Goal: Complete application form: Fill out and submit a form for a specific purpose

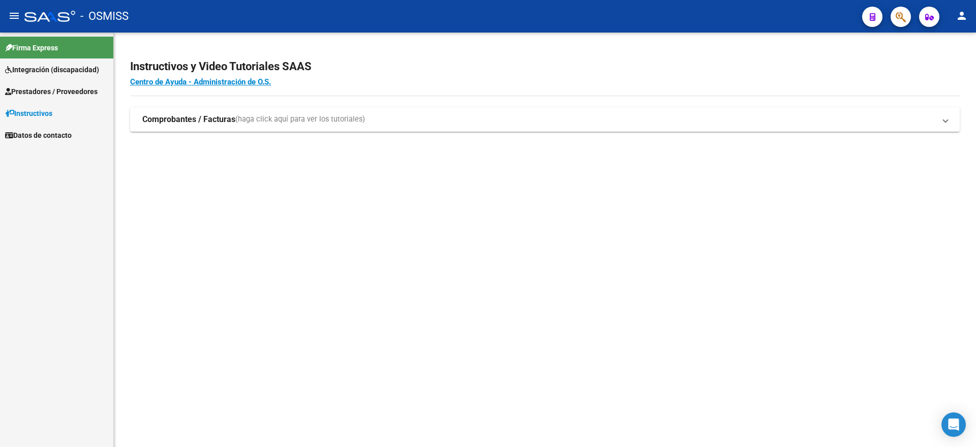
click at [54, 86] on span "Prestadores / Proveedores" at bounding box center [51, 91] width 93 height 11
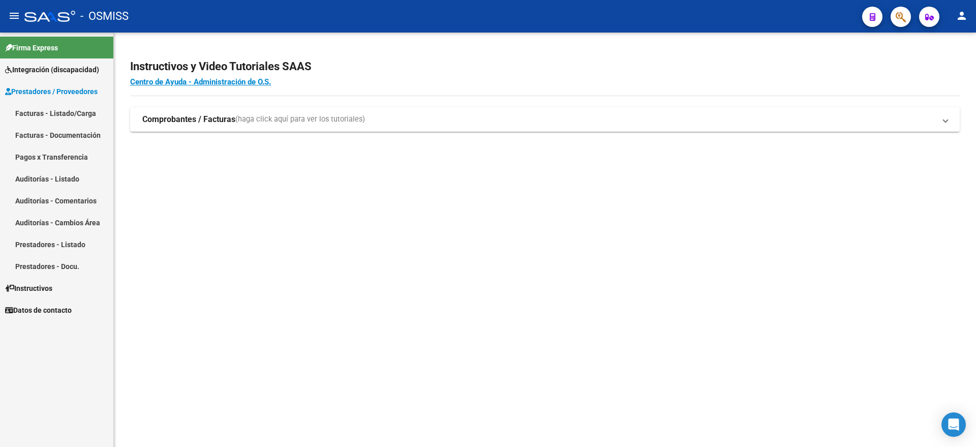
click at [75, 109] on link "Facturas - Listado/Carga" at bounding box center [56, 113] width 113 height 22
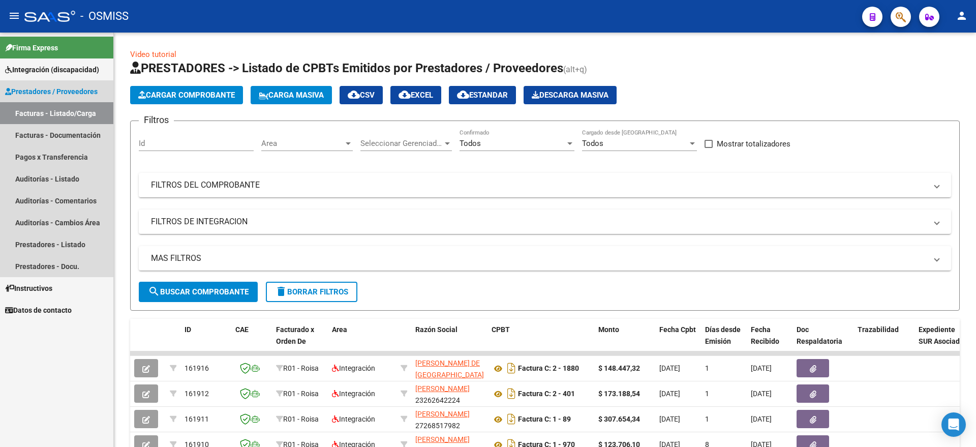
click at [50, 90] on span "Prestadores / Proveedores" at bounding box center [51, 91] width 93 height 11
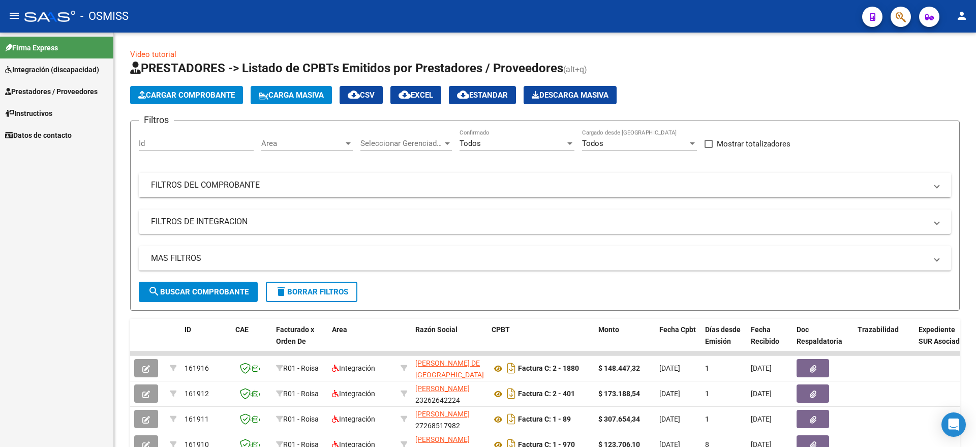
click at [52, 67] on span "Integración (discapacidad)" at bounding box center [52, 69] width 94 height 11
click at [37, 96] on link "Legajos" at bounding box center [56, 91] width 113 height 22
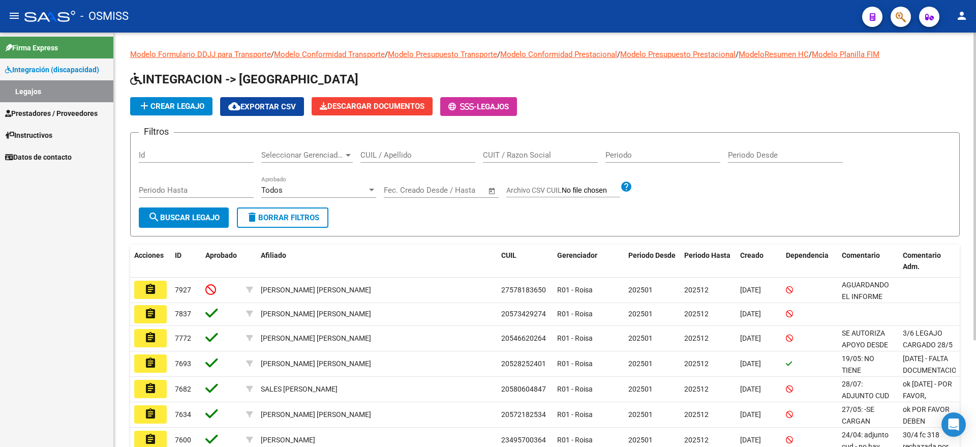
click at [425, 157] on input "CUIL / Apellido" at bounding box center [417, 154] width 115 height 9
type input "SALES"
click at [166, 213] on span "search Buscar Legajo" at bounding box center [184, 217] width 72 height 9
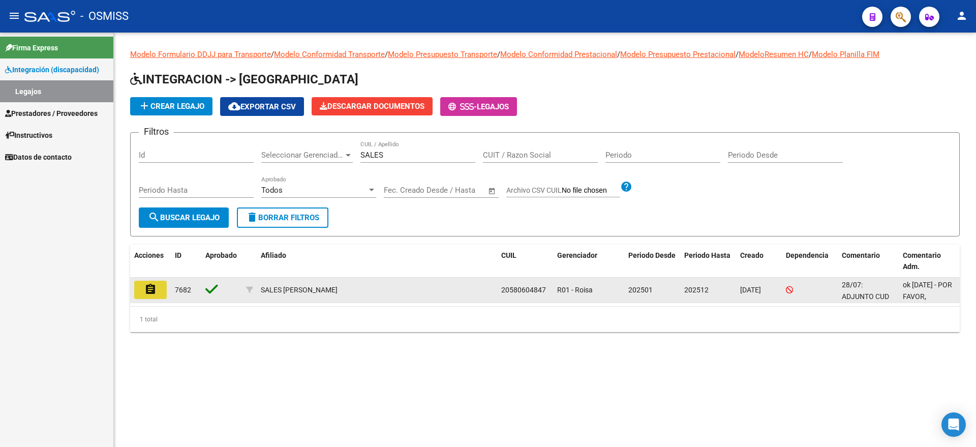
click at [143, 287] on button "assignment" at bounding box center [150, 290] width 33 height 18
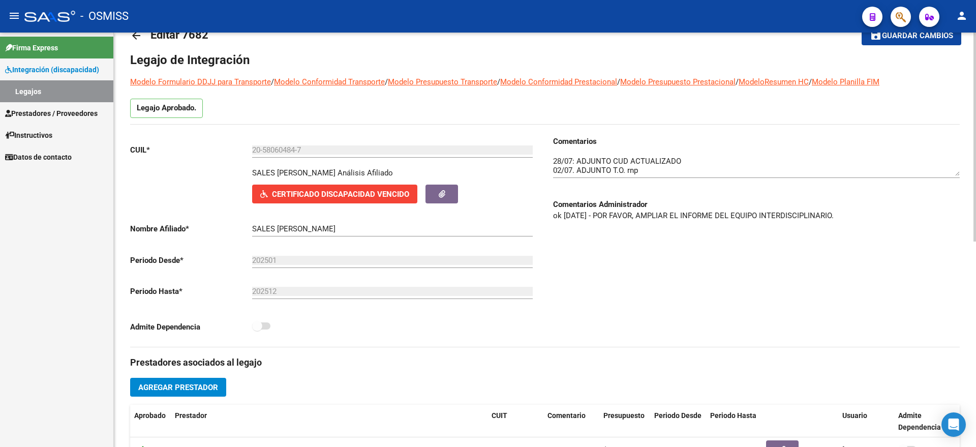
scroll to position [27, 0]
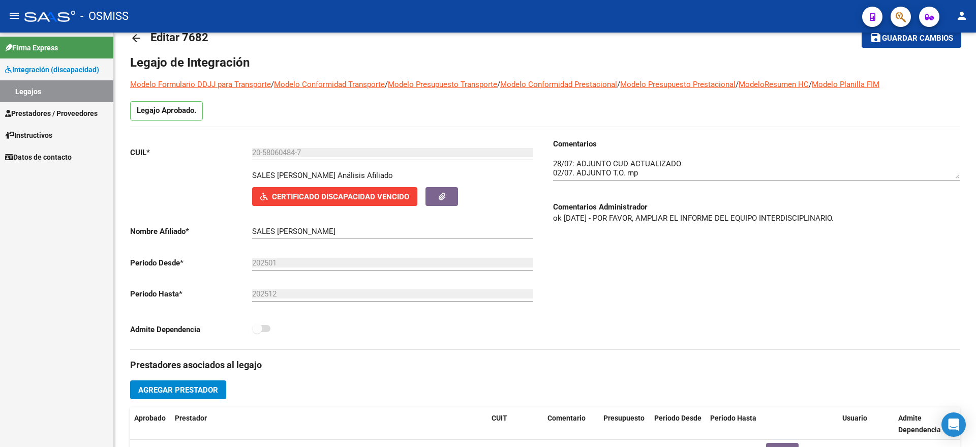
click at [29, 88] on link "Legajos" at bounding box center [56, 91] width 113 height 22
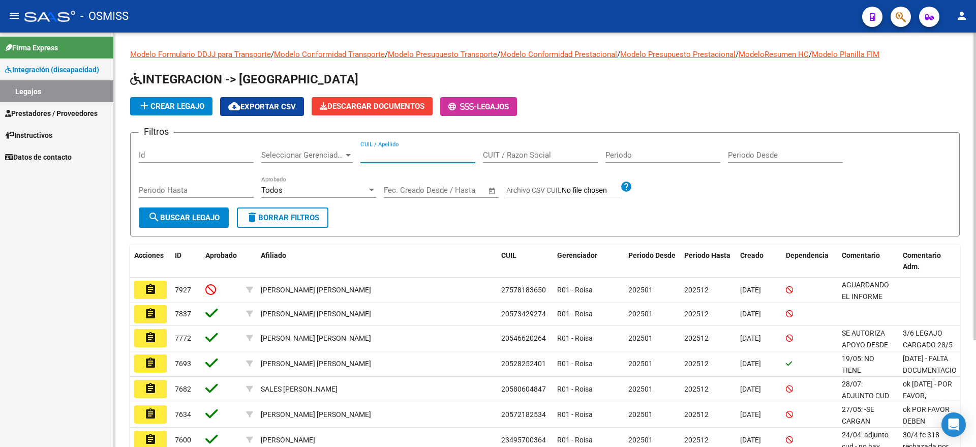
click at [412, 151] on input "CUIL / Apellido" at bounding box center [417, 154] width 115 height 9
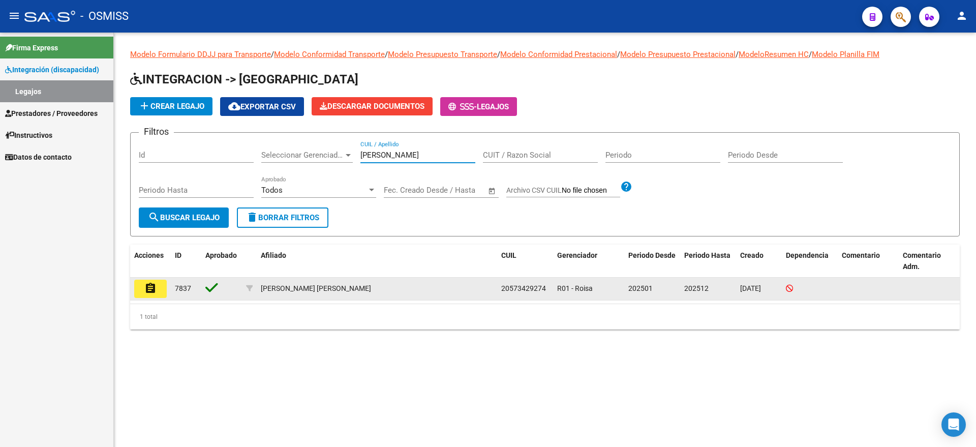
type input "[PERSON_NAME]"
click at [137, 289] on button "assignment" at bounding box center [150, 289] width 33 height 18
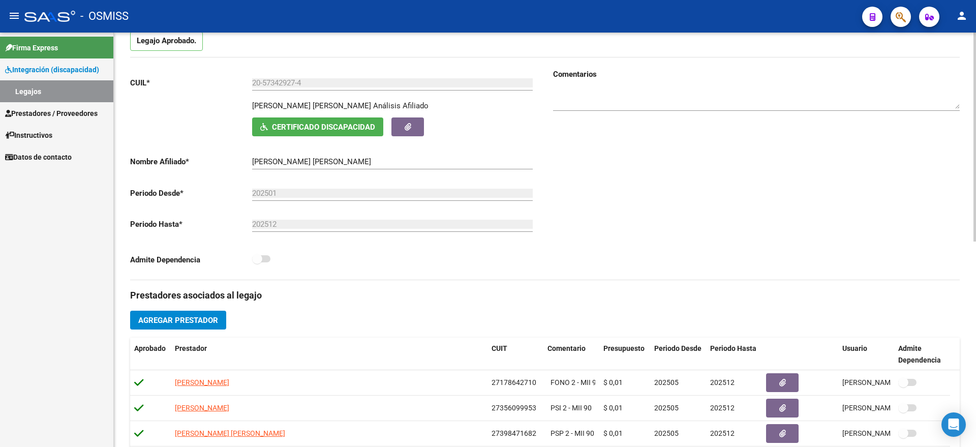
scroll to position [127, 0]
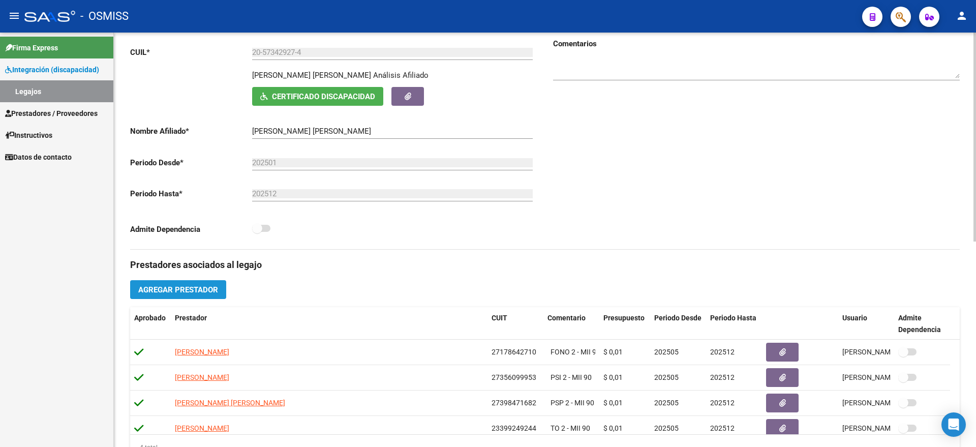
click at [185, 286] on span "Agregar Prestador" at bounding box center [178, 289] width 80 height 9
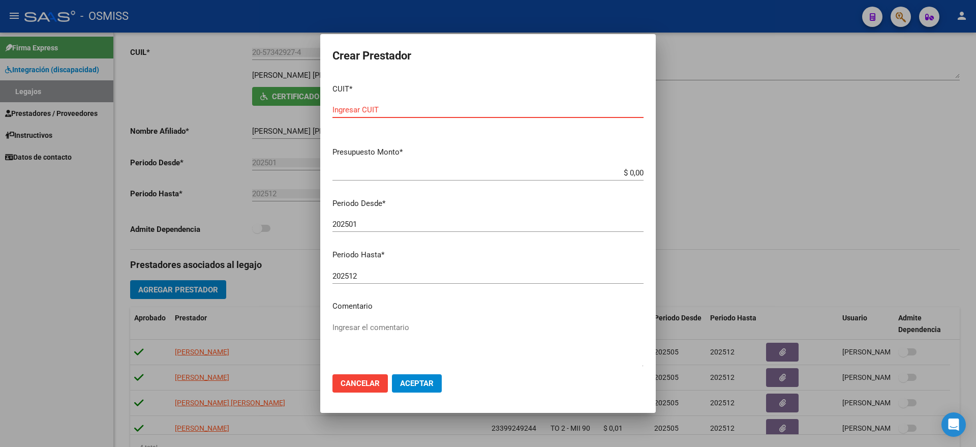
paste input "30-71623110-7"
type input "30-71623110-7"
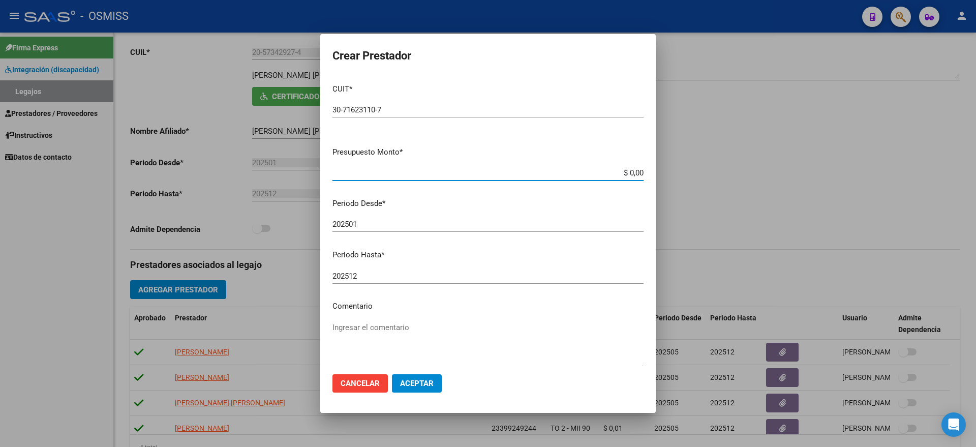
type input "$ 0,01"
type input "202505"
drag, startPoint x: 415, startPoint y: 392, endPoint x: 356, endPoint y: 230, distance: 172.5
click at [356, 230] on form "Crear Prestador CUIT * 30-71623110-7 Ingresar CUIT ARCA Padrón Presupuesto Mont…" at bounding box center [487, 223] width 311 height 354
click at [363, 223] on input "202505" at bounding box center [487, 224] width 311 height 9
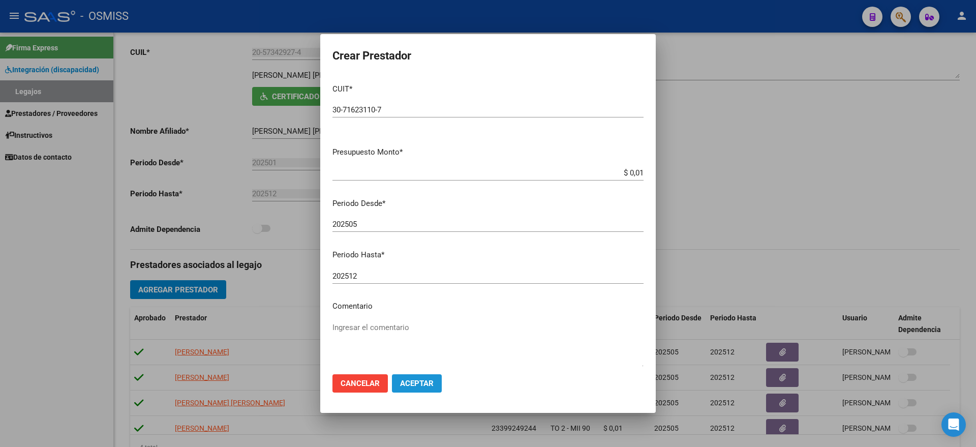
click at [414, 381] on span "Aceptar" at bounding box center [417, 383] width 34 height 9
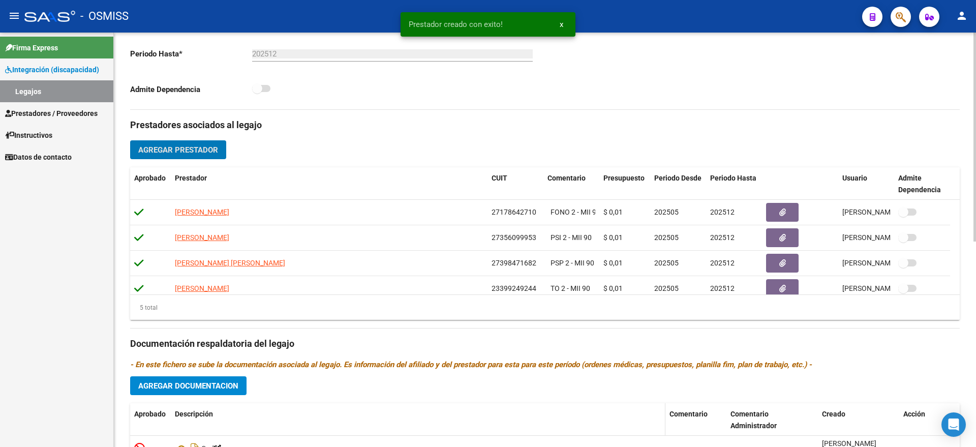
scroll to position [408, 0]
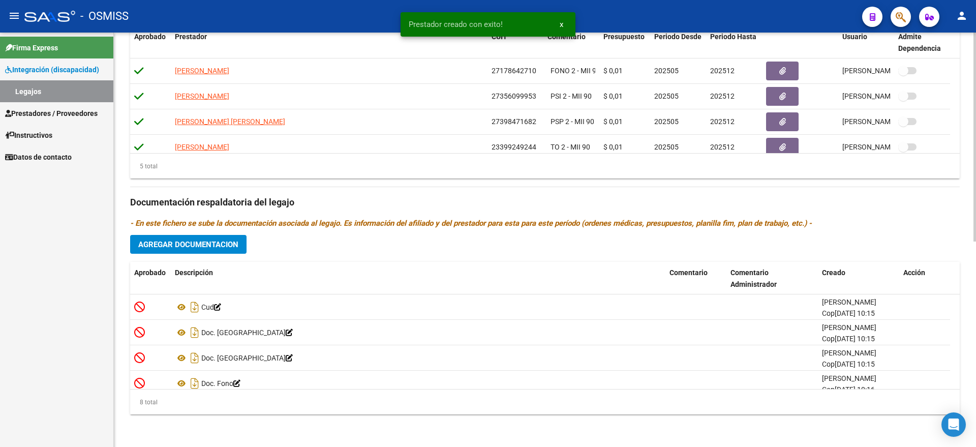
click at [203, 240] on span "Agregar Documentacion" at bounding box center [188, 244] width 100 height 9
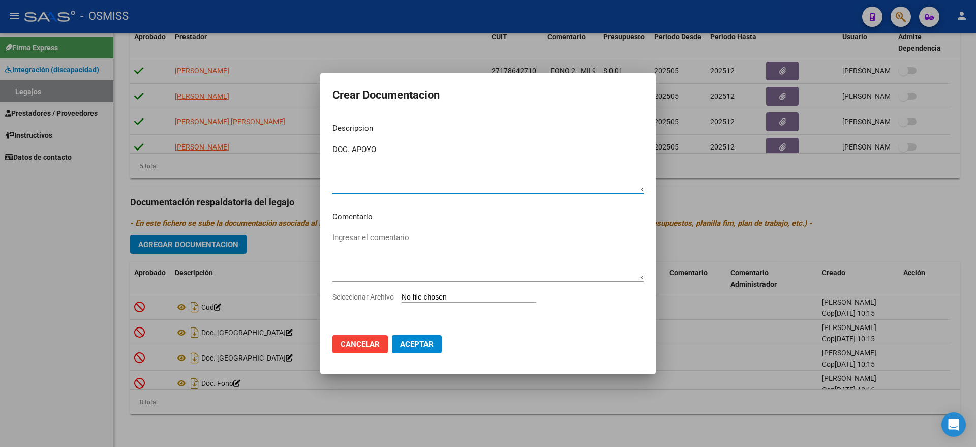
type textarea "DOC. APOYO"
click at [426, 296] on input "Seleccionar Archivo" at bounding box center [469, 298] width 135 height 10
type input "C:\fakepath\1 DOC. APOYO OK.pdf"
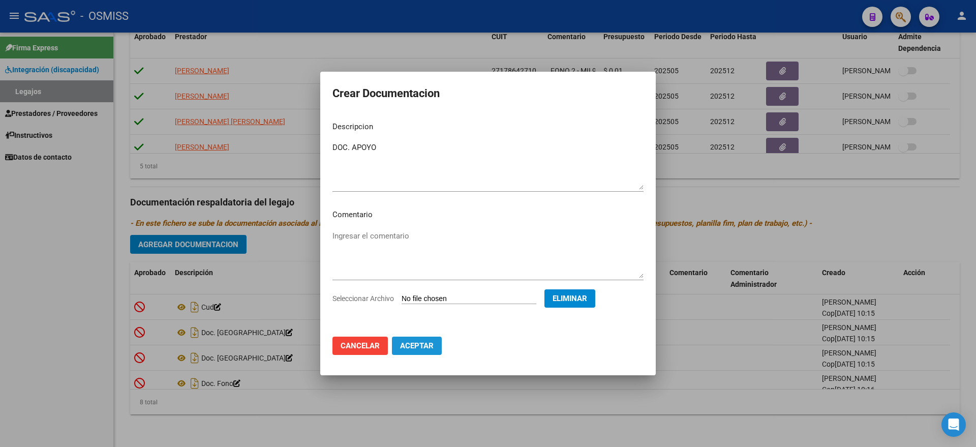
click at [420, 346] on span "Aceptar" at bounding box center [417, 345] width 34 height 9
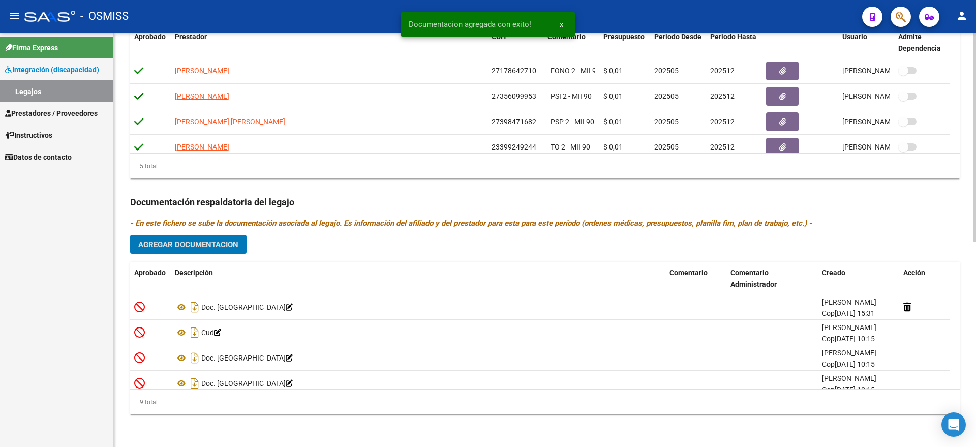
click at [205, 245] on span "Agregar Documentacion" at bounding box center [188, 244] width 100 height 9
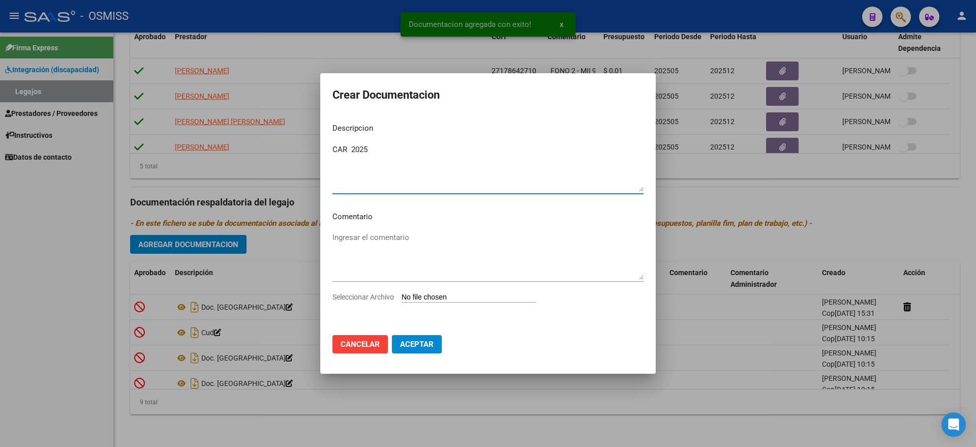
type textarea "CAR 2025"
click at [435, 298] on input "Seleccionar Archivo" at bounding box center [469, 298] width 135 height 10
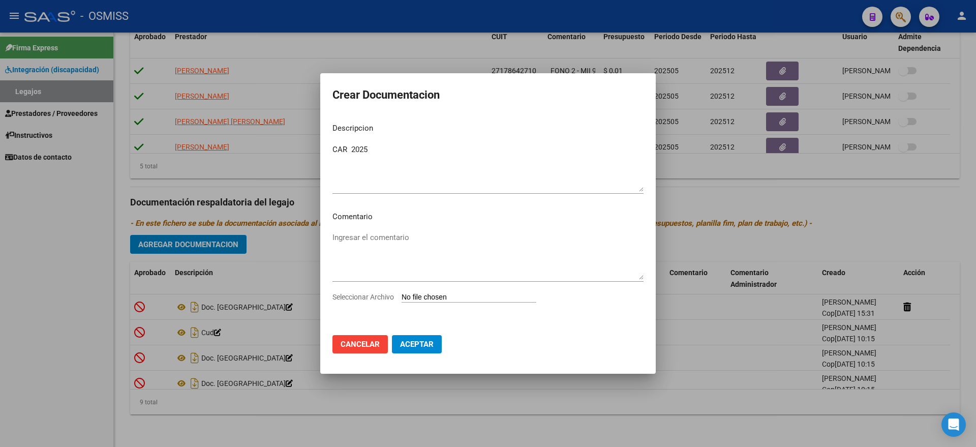
type input "C:\fakepath\CAR 2025.pdf"
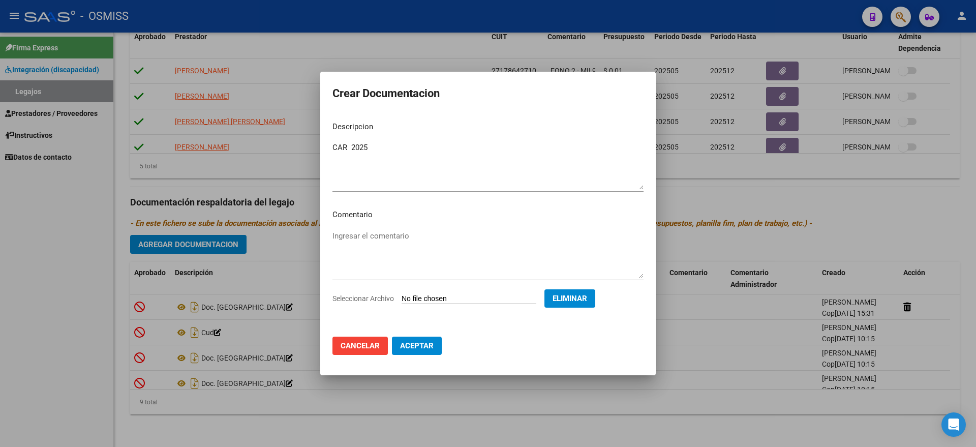
click at [417, 344] on span "Aceptar" at bounding box center [417, 345] width 34 height 9
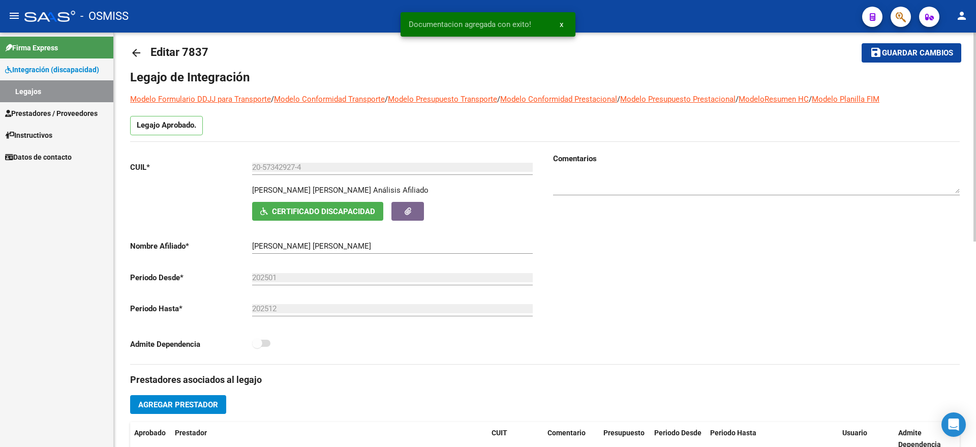
scroll to position [0, 0]
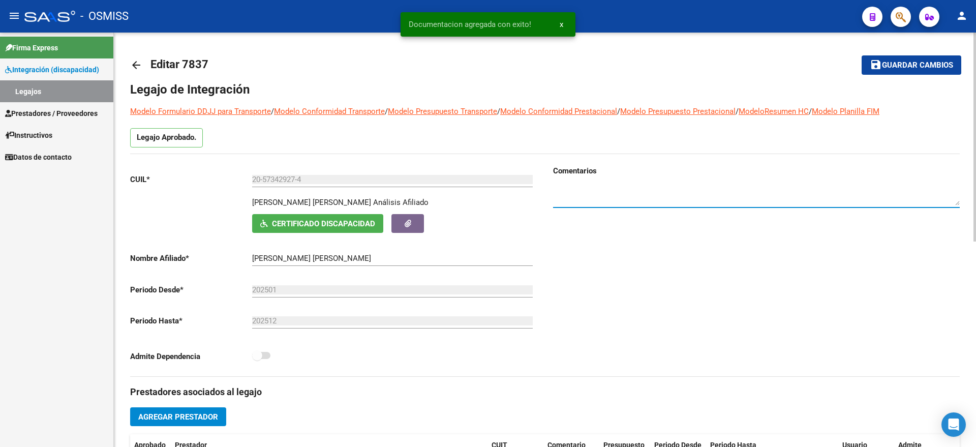
click at [599, 189] on textarea at bounding box center [756, 195] width 407 height 20
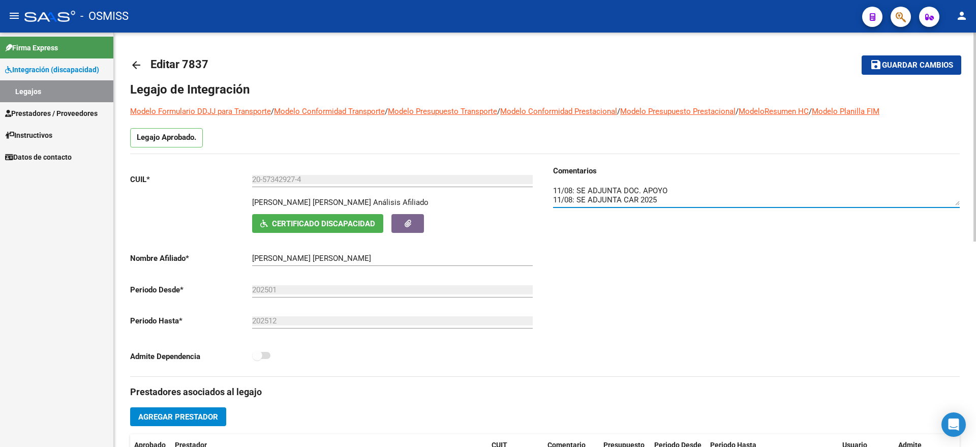
type textarea "11/08: SE ADJUNTA DOC. APOYO 11/08: SE ADJUNTA CAR 2025"
click at [933, 59] on button "save Guardar cambios" at bounding box center [912, 64] width 100 height 19
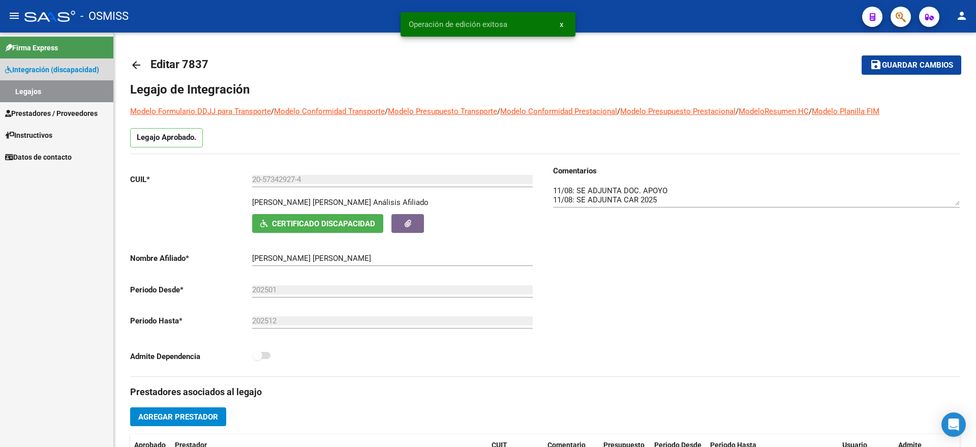
click at [42, 93] on link "Legajos" at bounding box center [56, 91] width 113 height 22
